Goal: Information Seeking & Learning: Learn about a topic

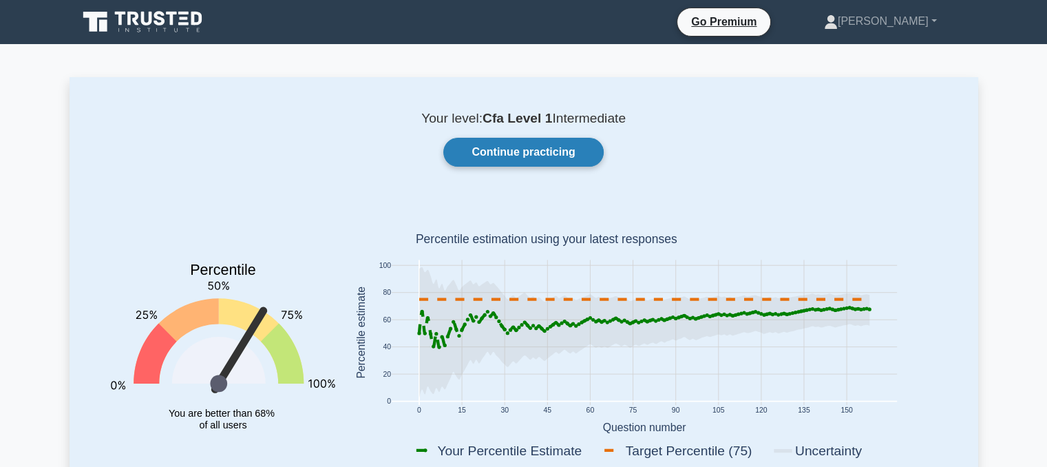
click at [498, 154] on link "Continue practicing" at bounding box center [523, 152] width 160 height 29
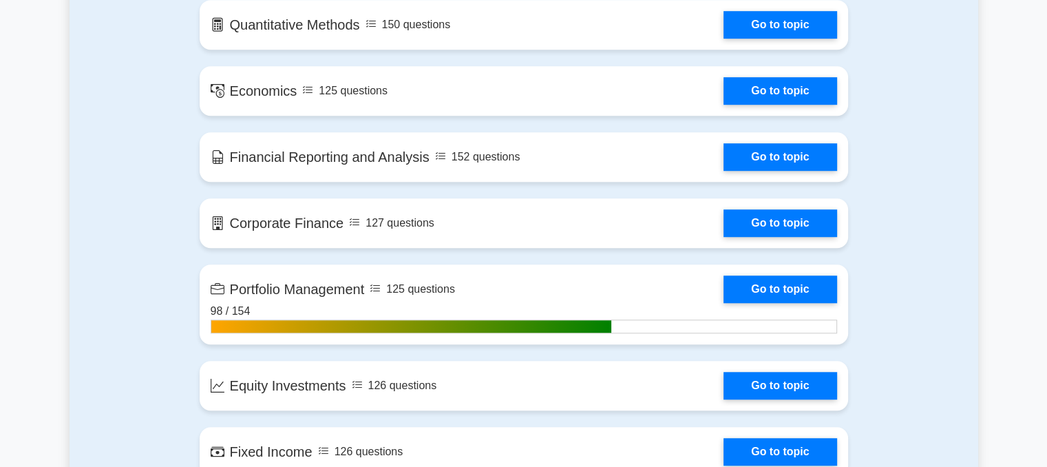
scroll to position [975, 0]
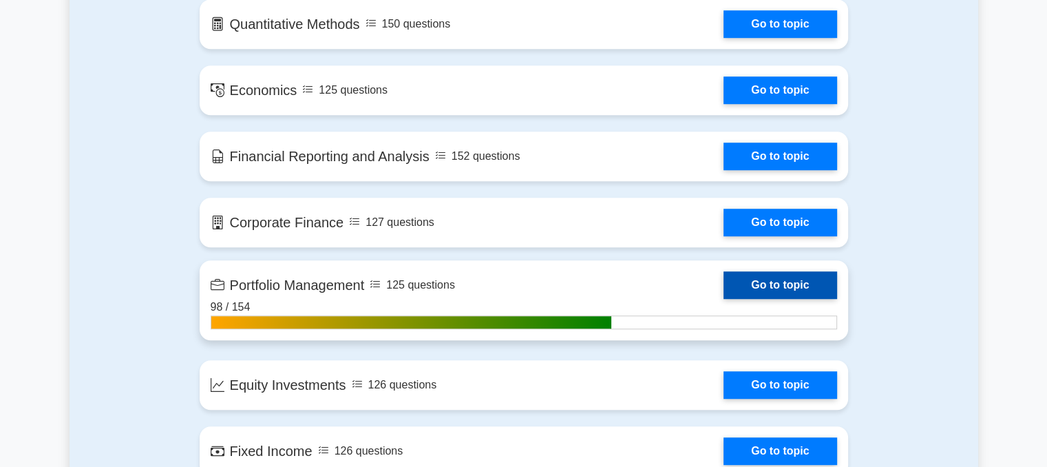
click at [779, 284] on link "Go to topic" at bounding box center [779, 285] width 113 height 28
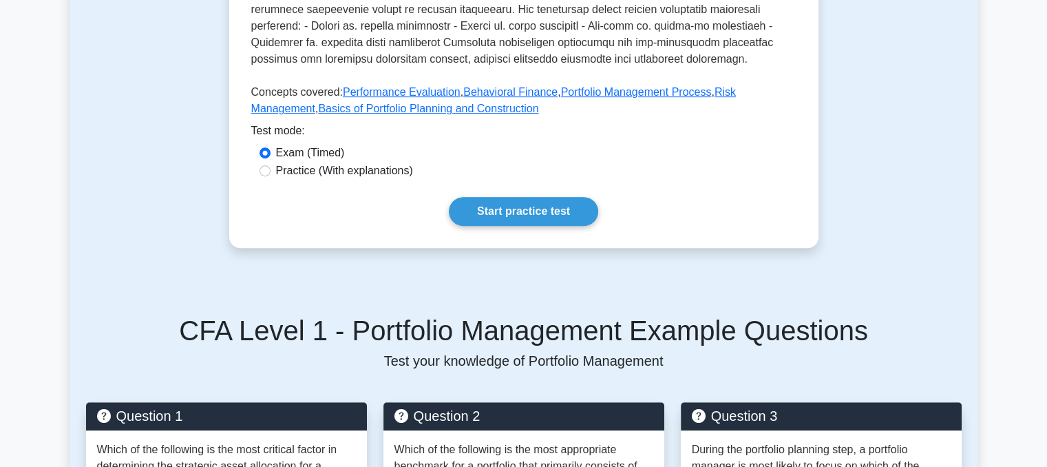
scroll to position [636, 0]
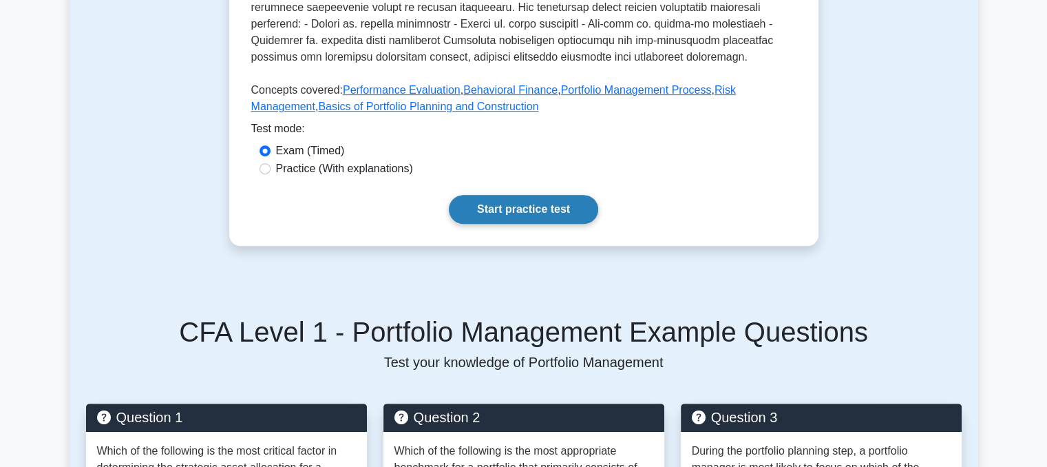
click at [493, 195] on link "Start practice test" at bounding box center [523, 209] width 149 height 29
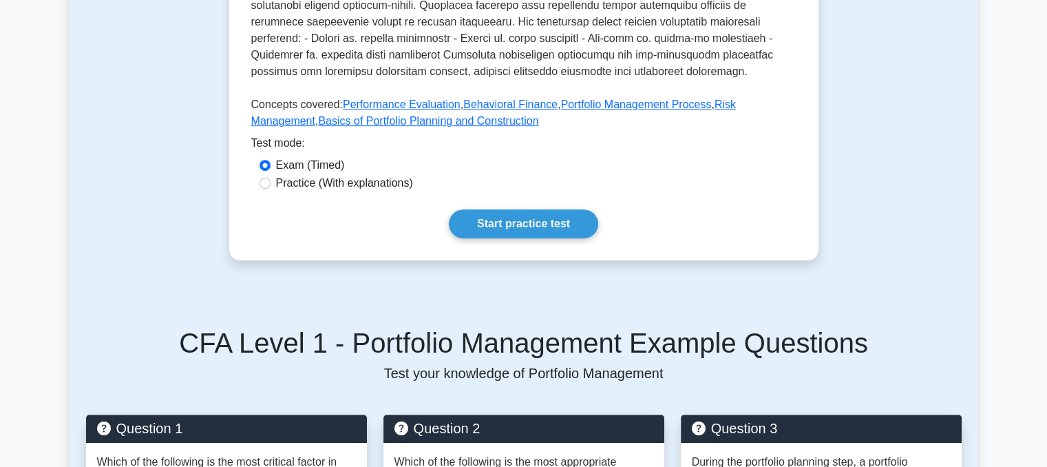
scroll to position [625, 0]
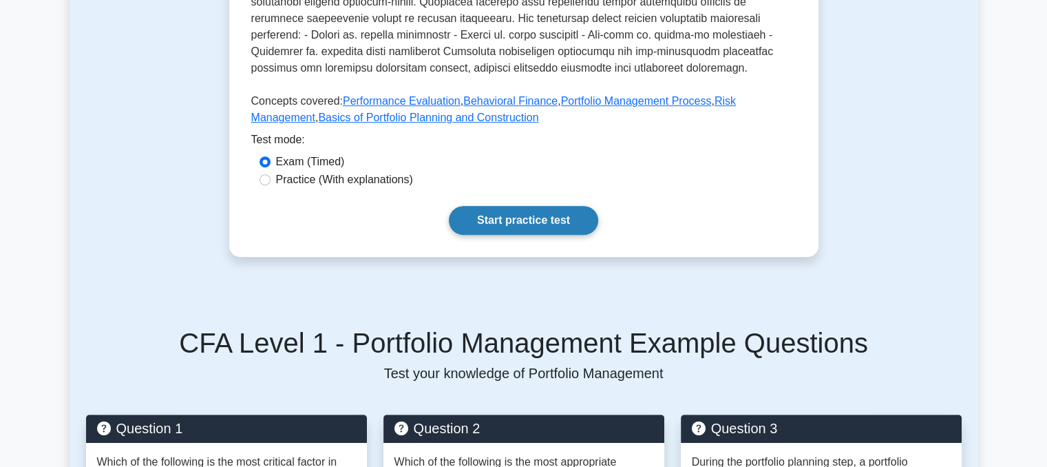
click at [502, 207] on link "Start practice test" at bounding box center [523, 220] width 149 height 29
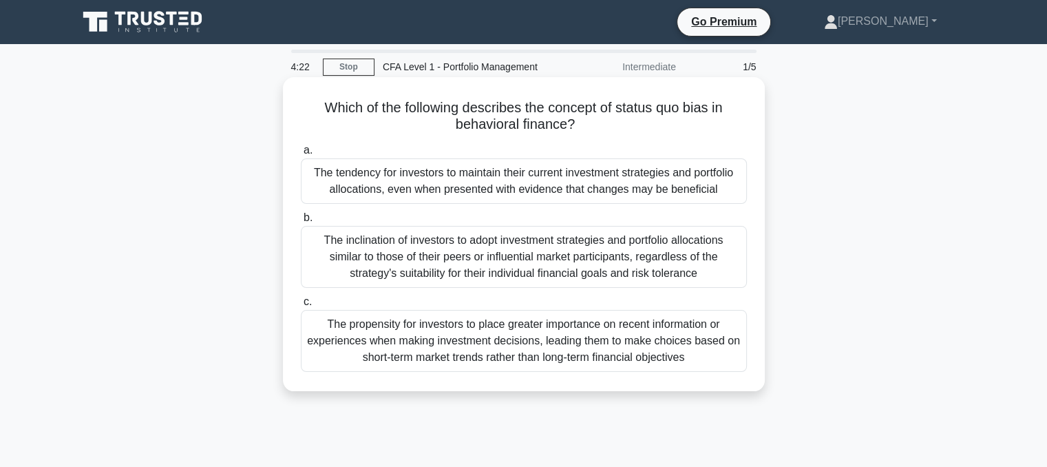
click at [408, 247] on div "The inclination of investors to adopt investment strategies and portfolio alloc…" at bounding box center [524, 257] width 446 height 62
click at [301, 222] on input "b. The inclination of investors to adopt investment strategies and portfolio al…" at bounding box center [301, 217] width 0 height 9
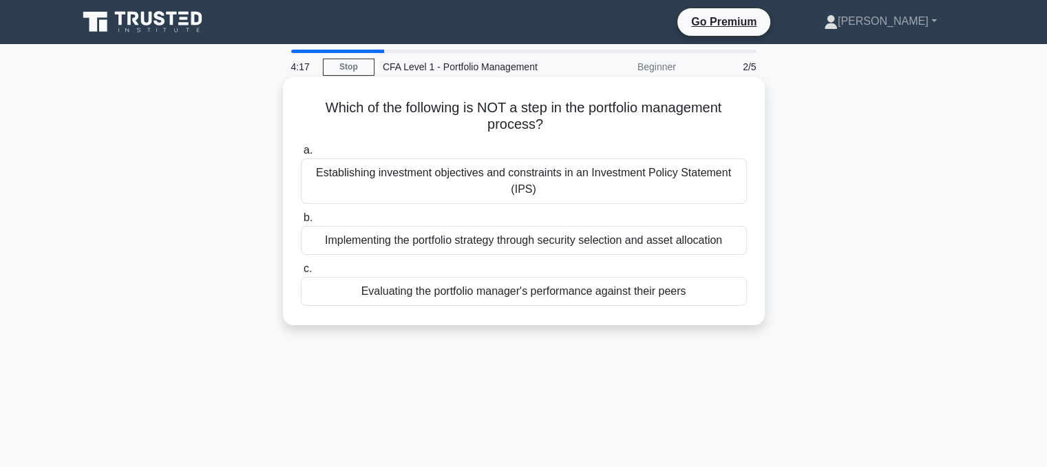
click at [469, 293] on div "Evaluating the portfolio manager's performance against their peers" at bounding box center [524, 291] width 446 height 29
click at [301, 273] on input "c. Evaluating the portfolio manager's performance against their peers" at bounding box center [301, 268] width 0 height 9
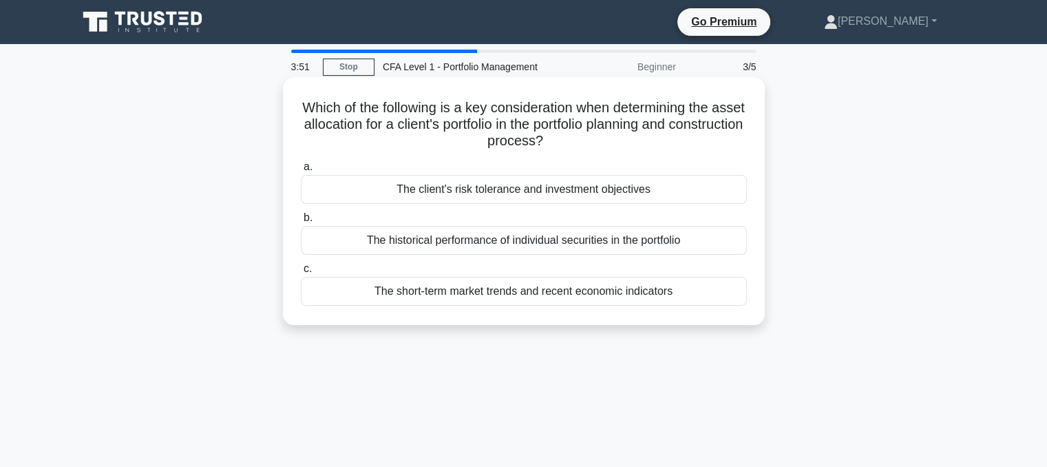
click at [545, 198] on div "The client's risk tolerance and investment objectives" at bounding box center [524, 189] width 446 height 29
click at [301, 171] on input "a. The client's risk tolerance and investment objectives" at bounding box center [301, 166] width 0 height 9
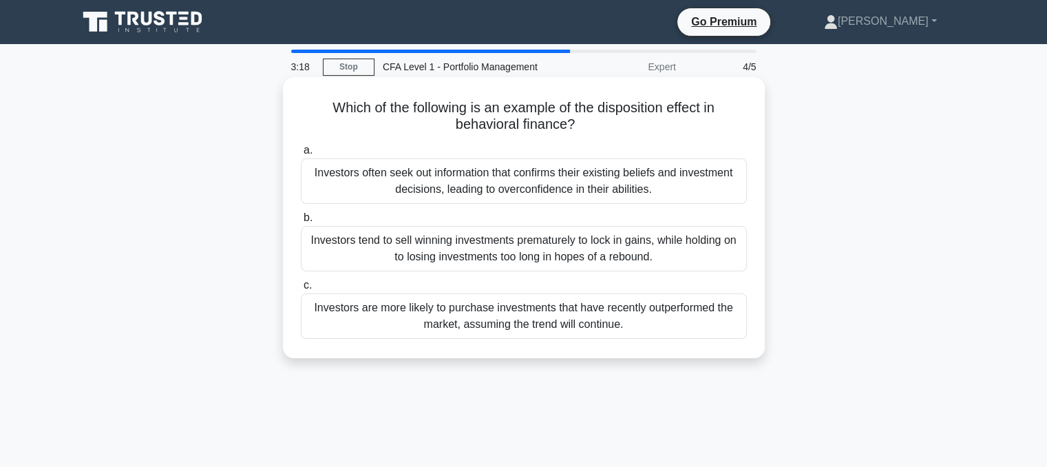
click at [534, 180] on div "Investors often seek out information that confirms their existing beliefs and i…" at bounding box center [524, 180] width 446 height 45
click at [301, 155] on input "a. Investors often seek out information that confirms their existing beliefs an…" at bounding box center [301, 150] width 0 height 9
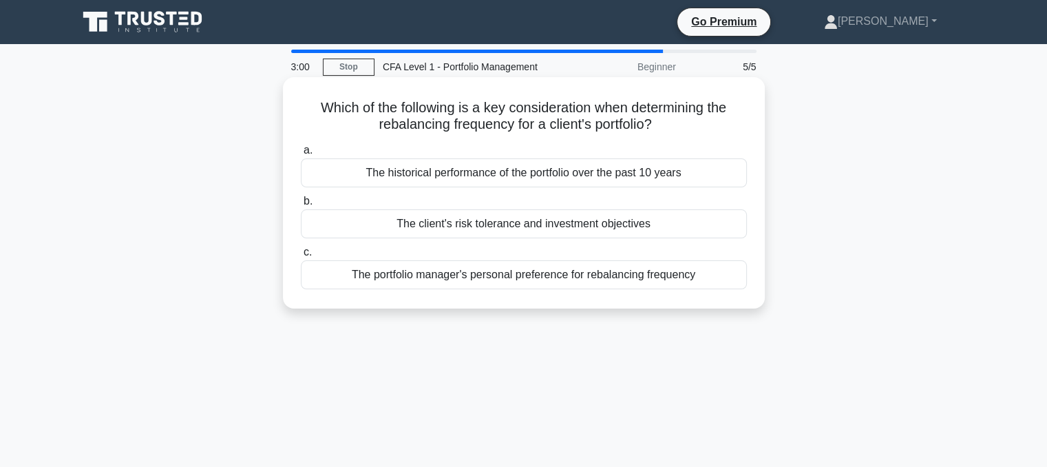
click at [567, 285] on div "The portfolio manager's personal preference for rebalancing frequency" at bounding box center [524, 274] width 446 height 29
click at [301, 257] on input "c. The portfolio manager's personal preference for rebalancing frequency" at bounding box center [301, 252] width 0 height 9
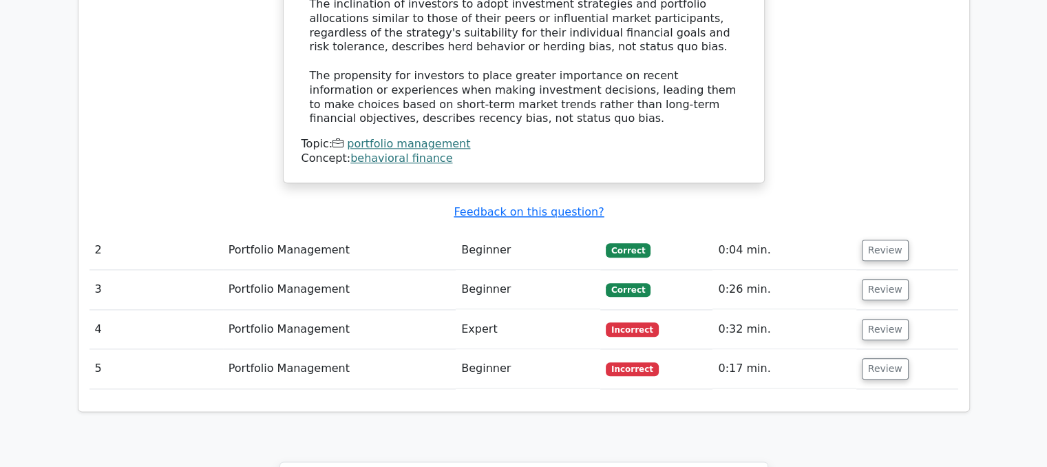
scroll to position [1564, 0]
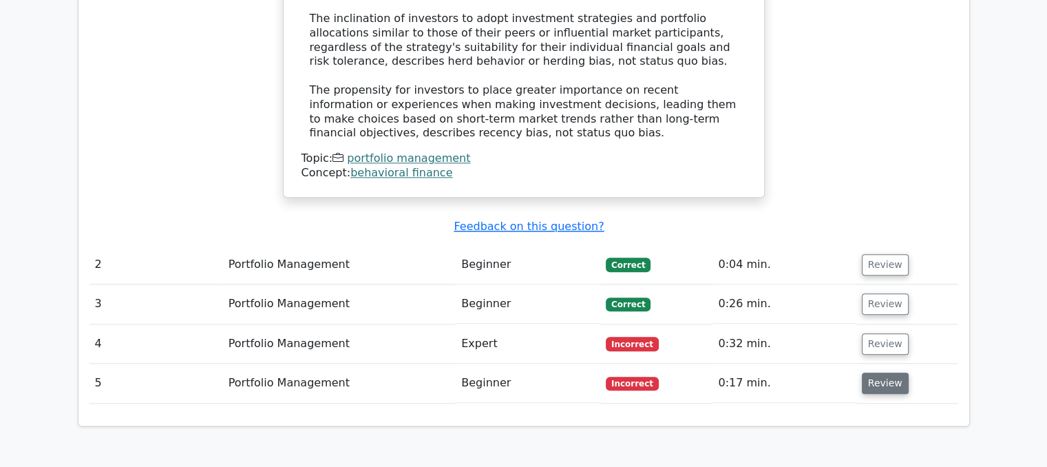
click at [877, 372] on button "Review" at bounding box center [885, 382] width 47 height 21
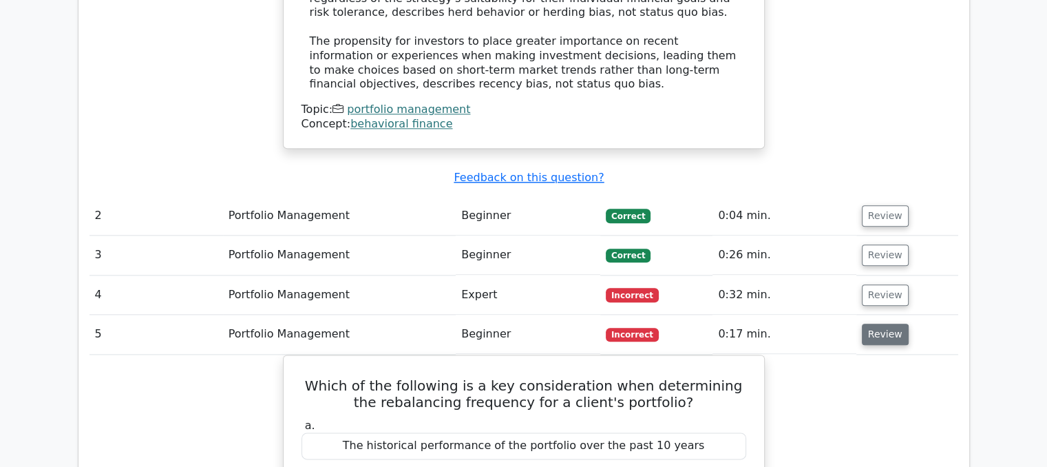
scroll to position [1612, 0]
click at [865, 285] on button "Review" at bounding box center [885, 295] width 47 height 21
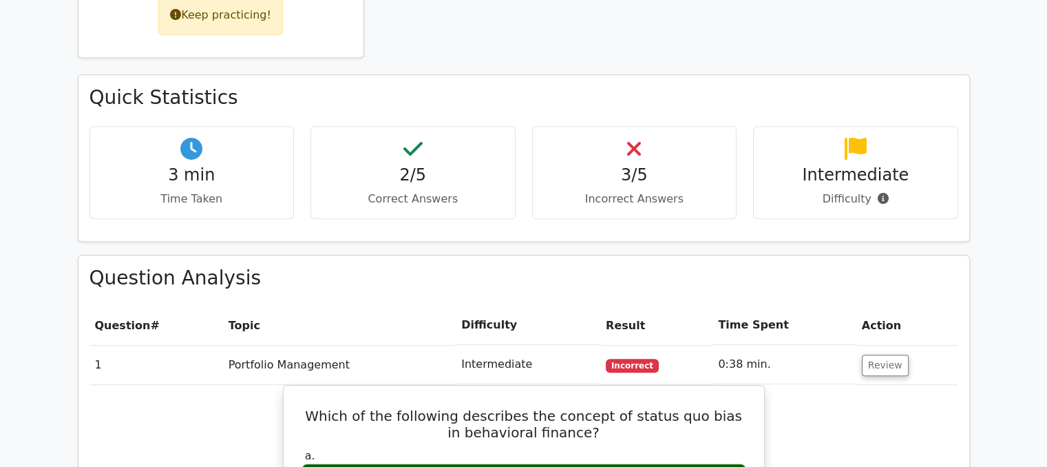
scroll to position [724, 0]
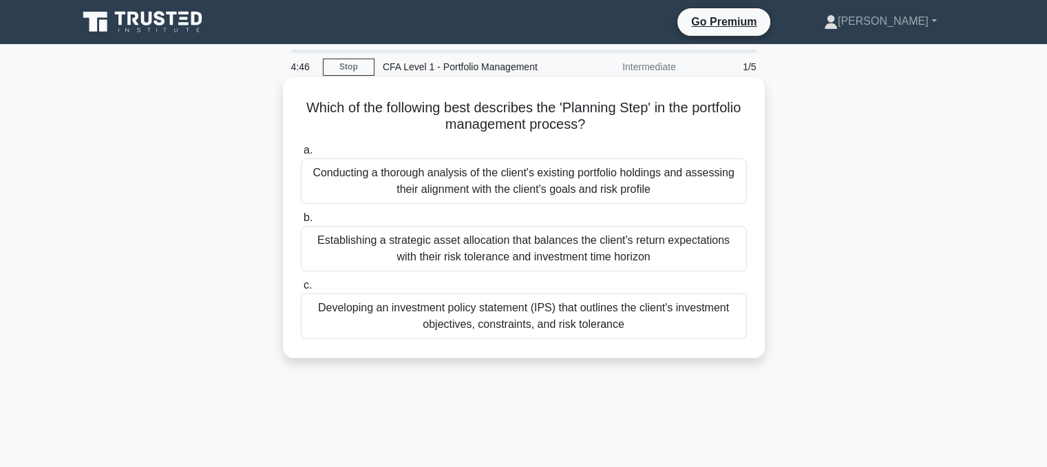
click at [458, 314] on div "Developing an investment policy statement (IPS) that outlines the client's inve…" at bounding box center [524, 315] width 446 height 45
click at [301, 290] on input "c. Developing an investment policy statement (IPS) that outlines the client's i…" at bounding box center [301, 285] width 0 height 9
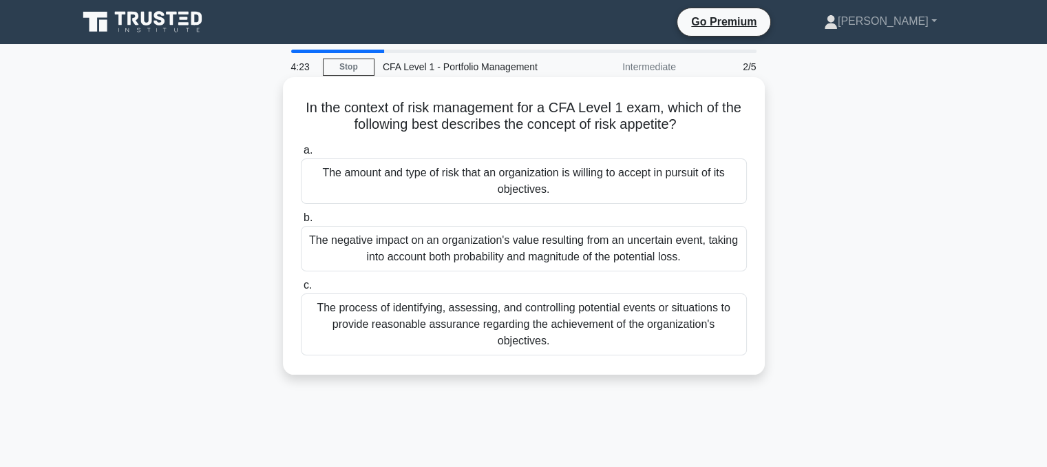
click at [404, 324] on div "The process of identifying, assessing, and controlling potential events or situ…" at bounding box center [524, 324] width 446 height 62
click at [301, 290] on input "c. The process of identifying, assessing, and controlling potential events or s…" at bounding box center [301, 285] width 0 height 9
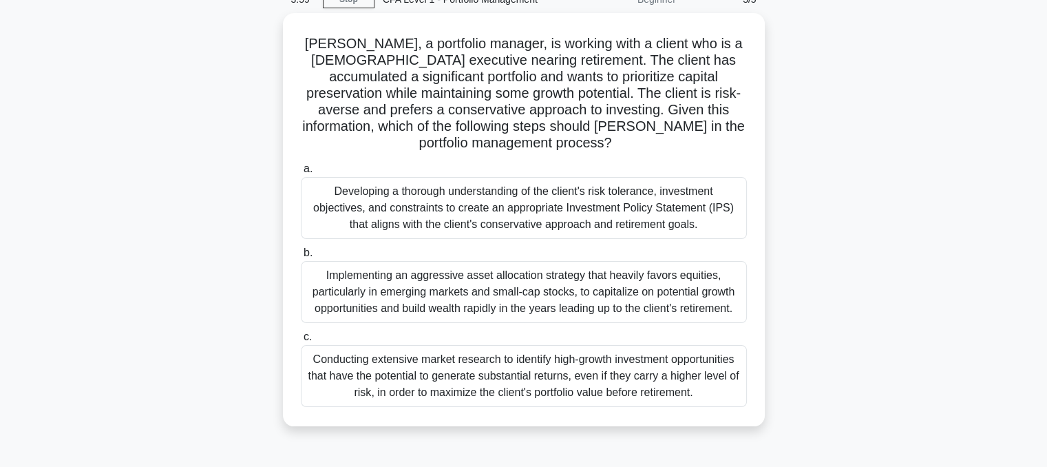
scroll to position [68, 0]
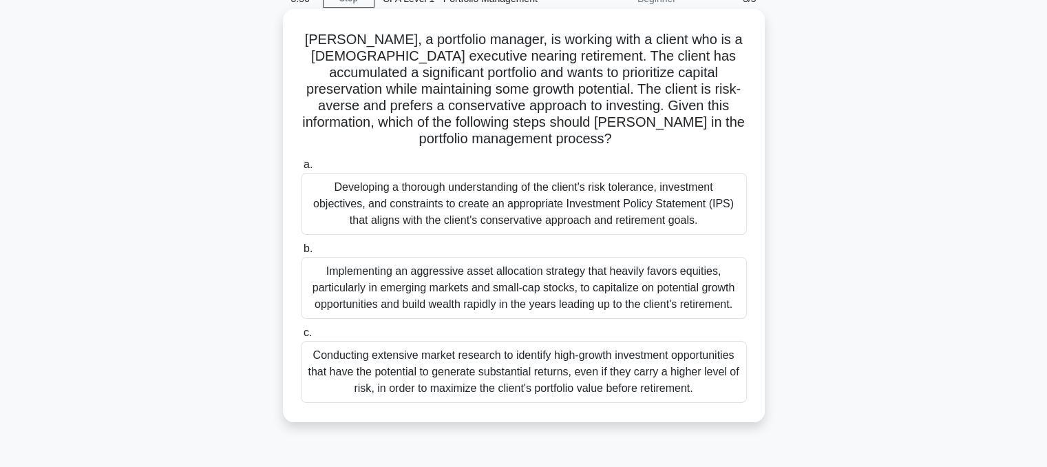
click at [465, 210] on div "Developing a thorough understanding of the client's risk tolerance, investment …" at bounding box center [524, 204] width 446 height 62
click at [301, 169] on input "a. Developing a thorough understanding of the client's risk tolerance, investme…" at bounding box center [301, 164] width 0 height 9
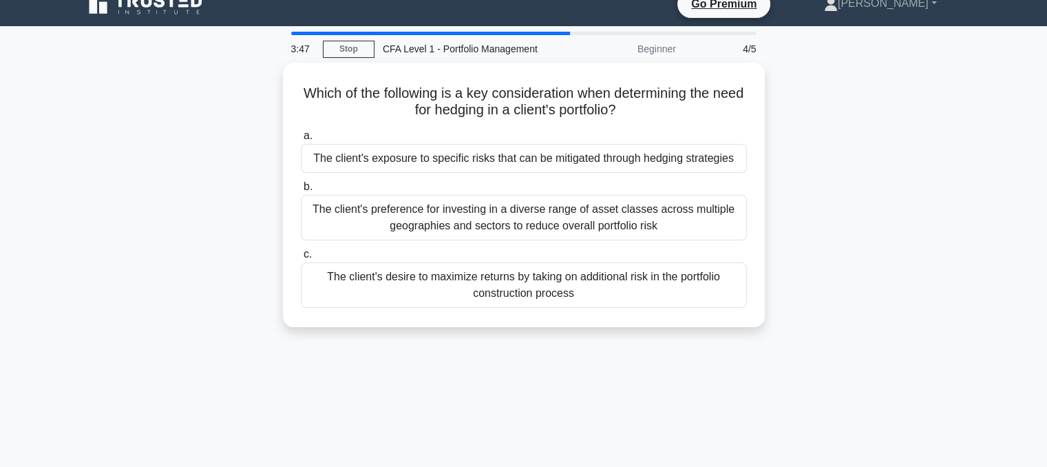
scroll to position [19, 0]
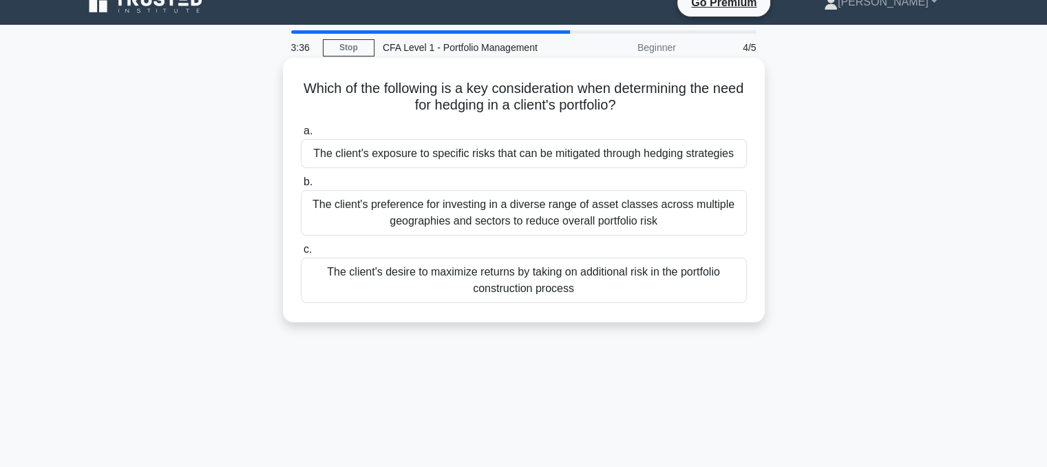
click at [575, 144] on div "The client's exposure to specific risks that can be mitigated through hedging s…" at bounding box center [524, 153] width 446 height 29
click at [301, 136] on input "a. The client's exposure to specific risks that can be mitigated through hedgin…" at bounding box center [301, 131] width 0 height 9
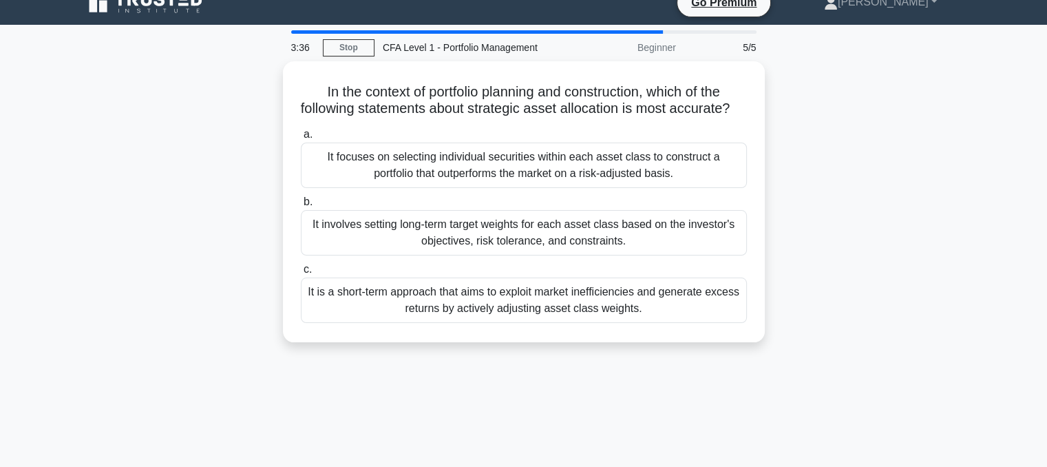
scroll to position [0, 0]
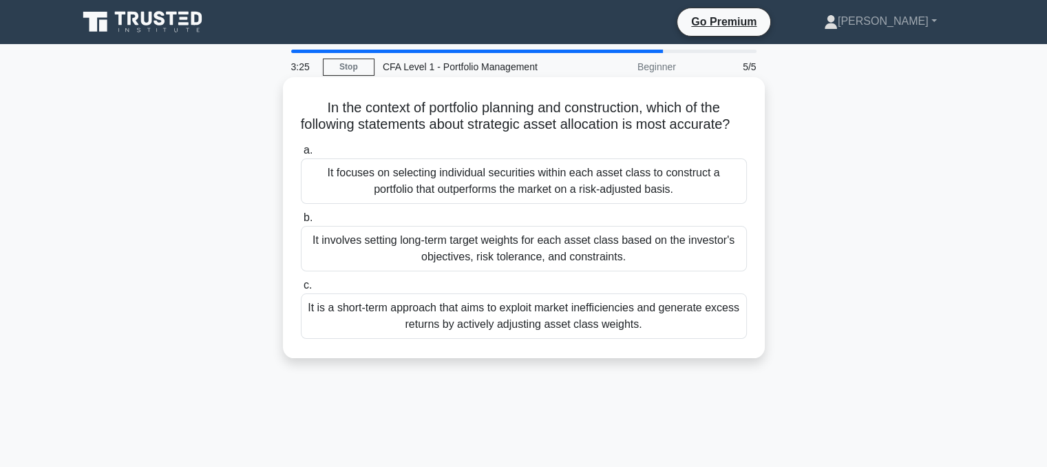
click at [586, 265] on div "It involves setting long-term target weights for each asset class based on the …" at bounding box center [524, 248] width 446 height 45
click at [301, 222] on input "b. It involves setting long-term target weights for each asset class based on t…" at bounding box center [301, 217] width 0 height 9
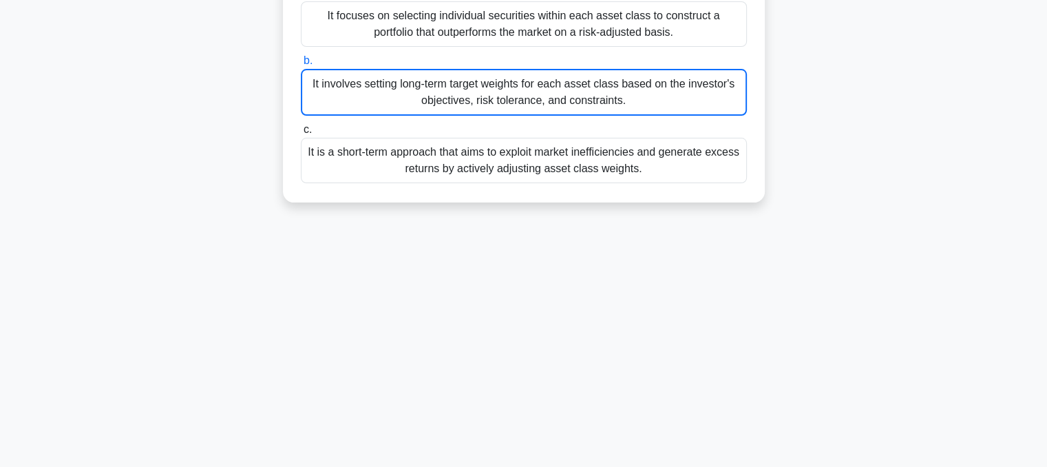
scroll to position [215, 0]
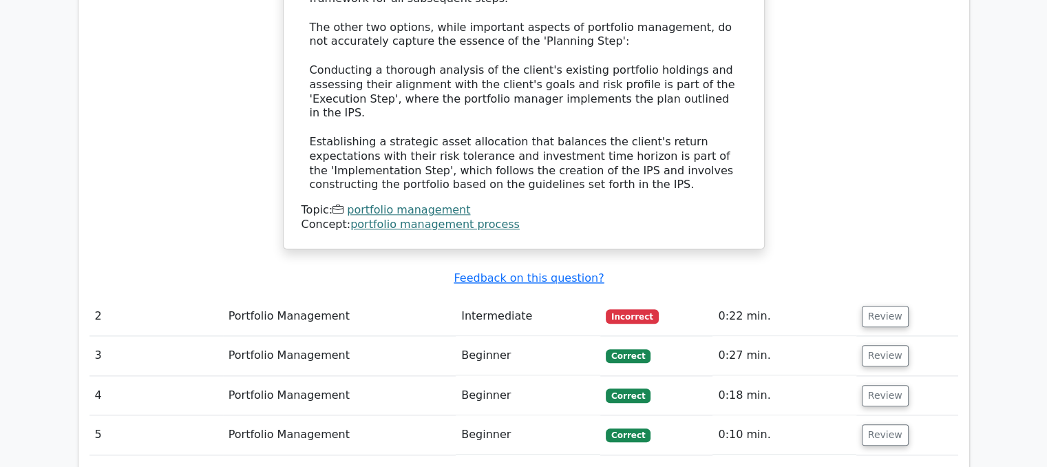
scroll to position [1515, 0]
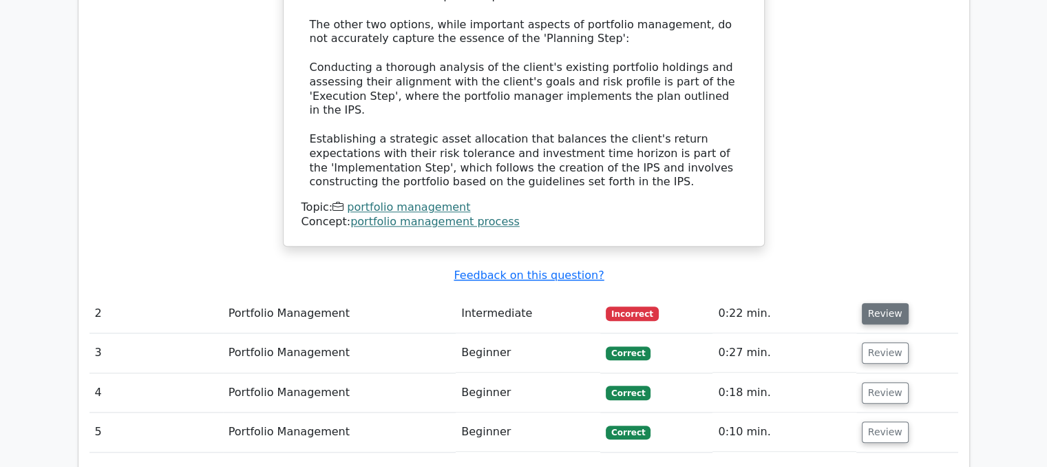
click at [876, 303] on button "Review" at bounding box center [885, 313] width 47 height 21
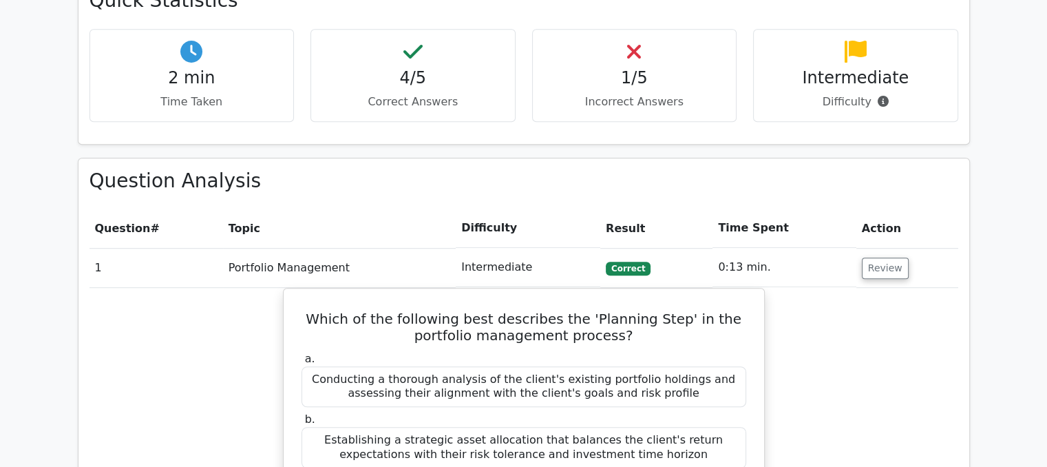
scroll to position [750, 0]
